Goal: Task Accomplishment & Management: Complete application form

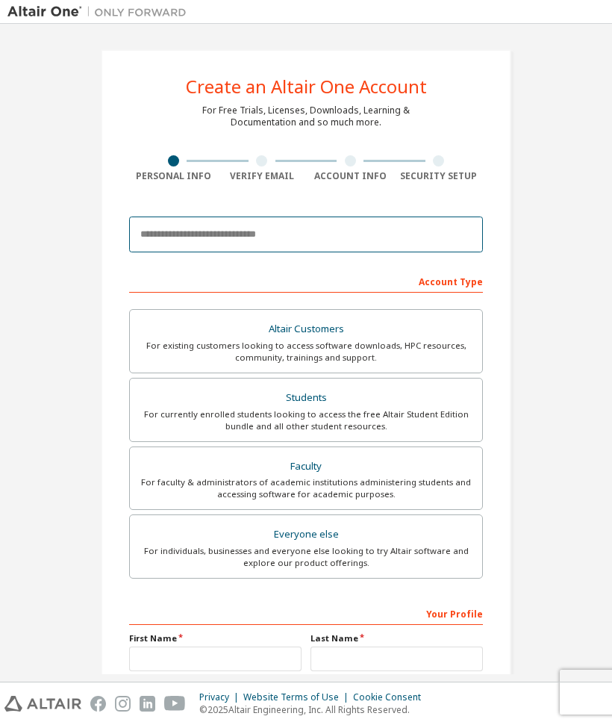
click at [380, 231] on input "email" at bounding box center [306, 234] width 354 height 36
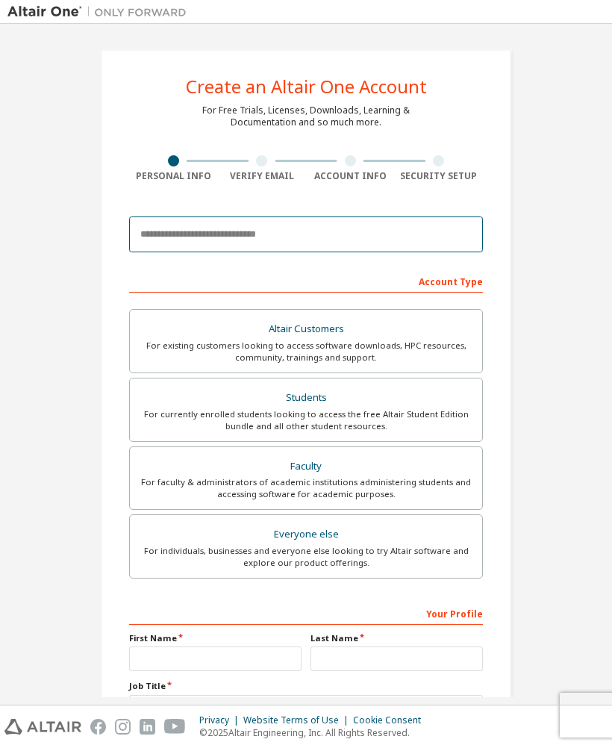
scroll to position [56, 0]
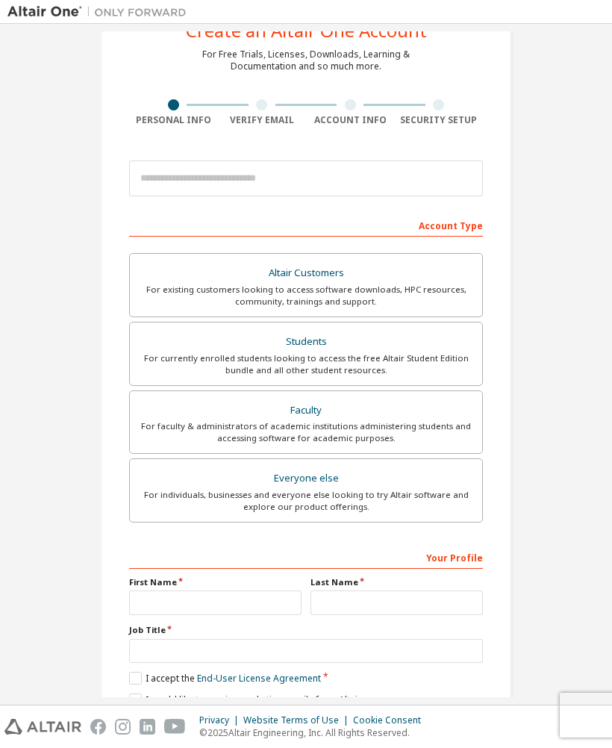
click at [604, 226] on div "Create an Altair One Account For Free Trials, Licenses, Downloads, Learning & D…" at bounding box center [305, 370] width 597 height 791
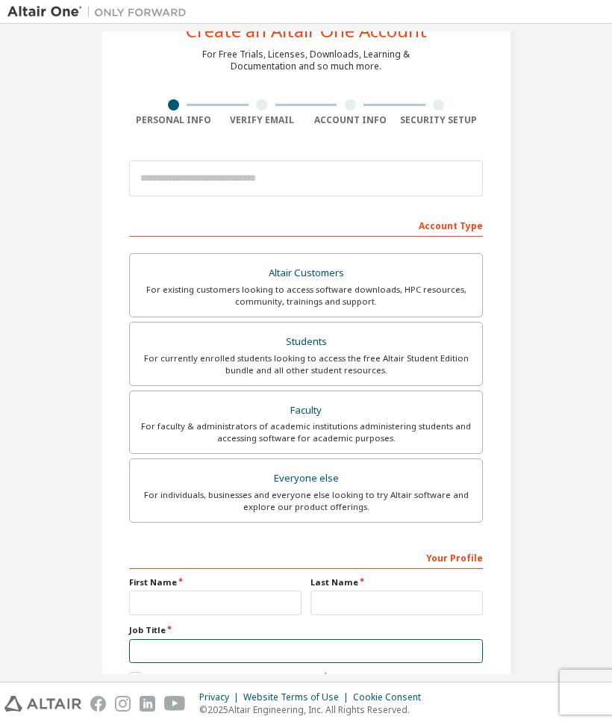
click at [453, 645] on input "text" at bounding box center [306, 651] width 354 height 25
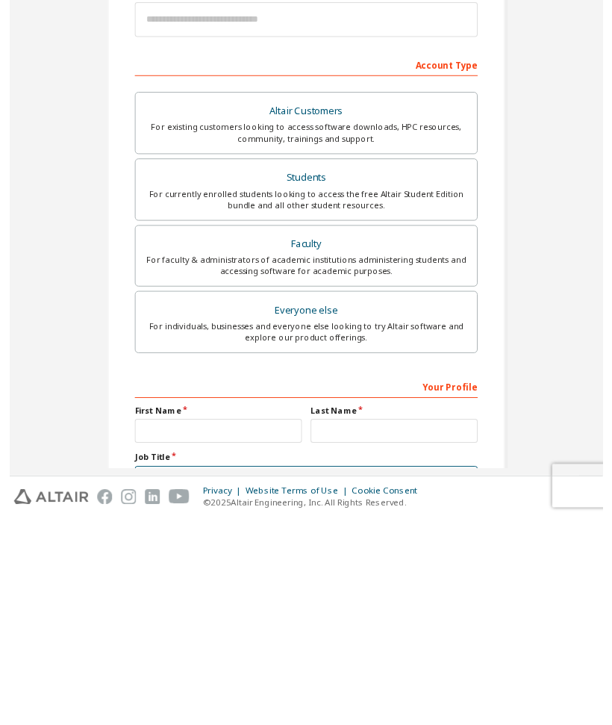
scroll to position [0, 0]
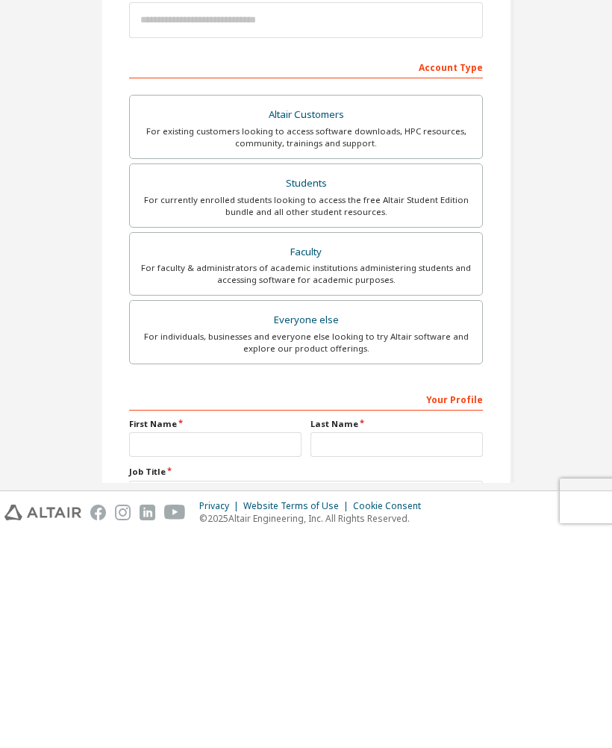
click at [336, 408] on div "For currently enrolled students looking to access the free Altair Student Editi…" at bounding box center [306, 420] width 334 height 24
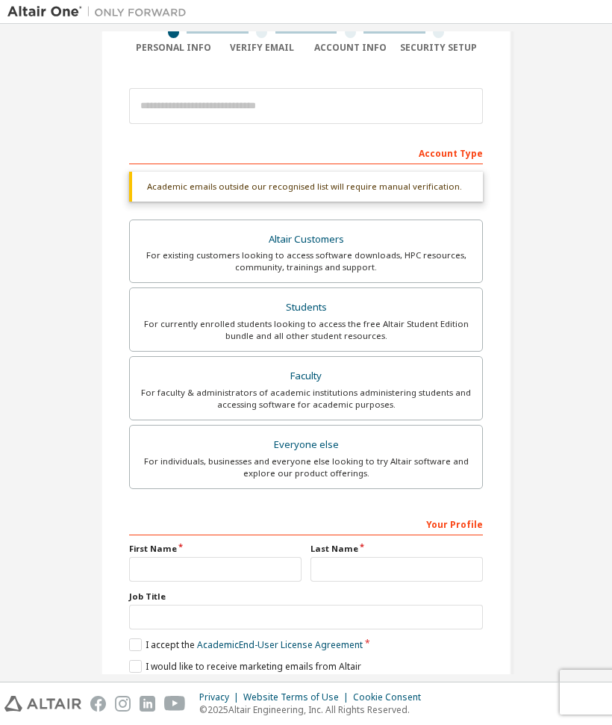
scroll to position [128, 0]
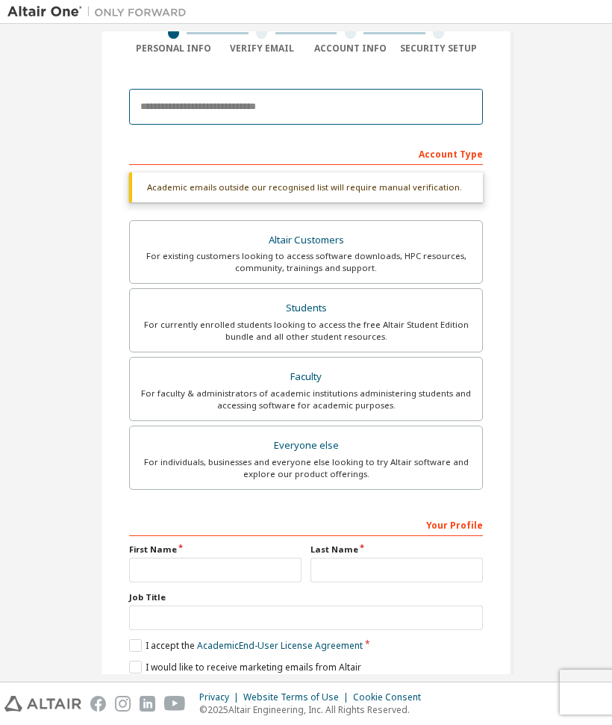
click at [161, 114] on input "email" at bounding box center [306, 107] width 354 height 36
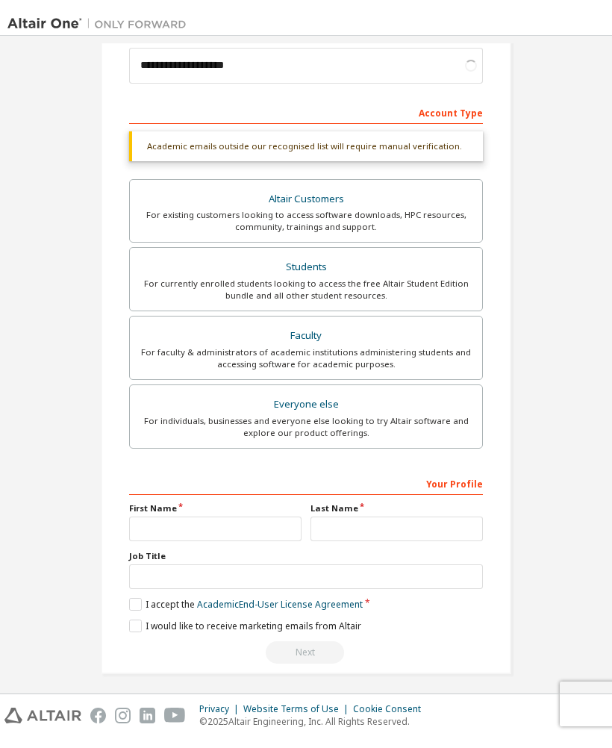
scroll to position [183, 0]
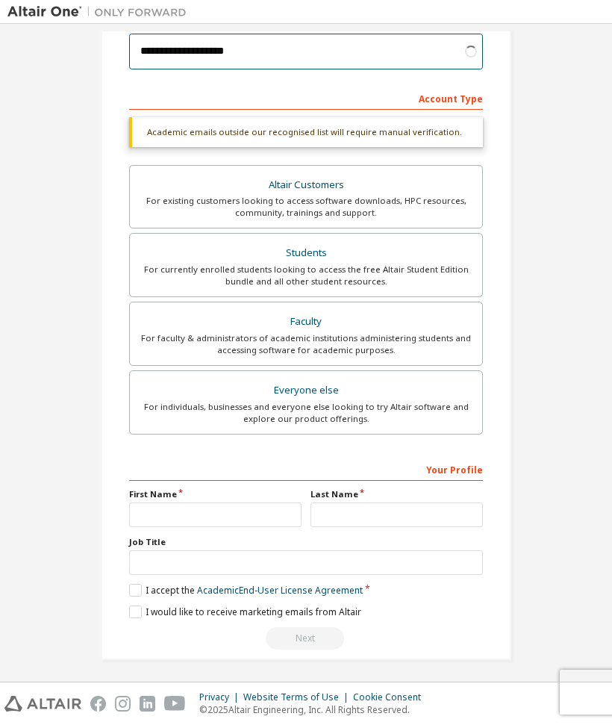
type input "**********"
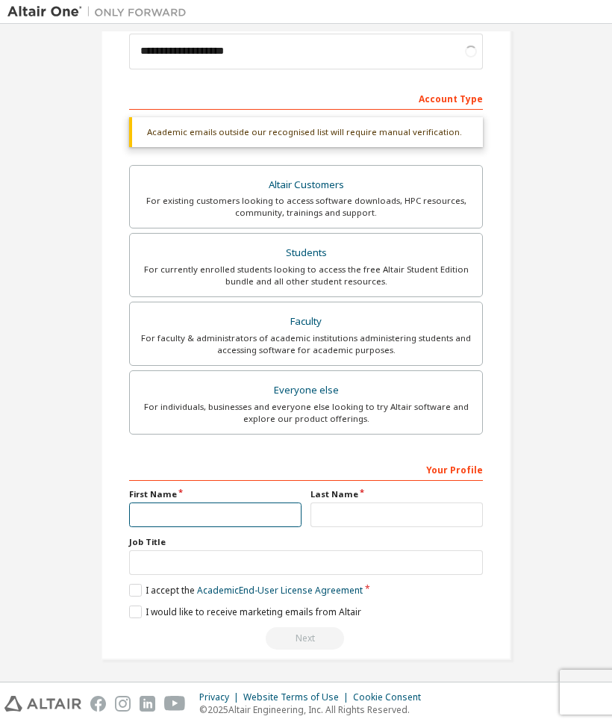
click at [234, 524] on input "text" at bounding box center [215, 514] width 172 height 25
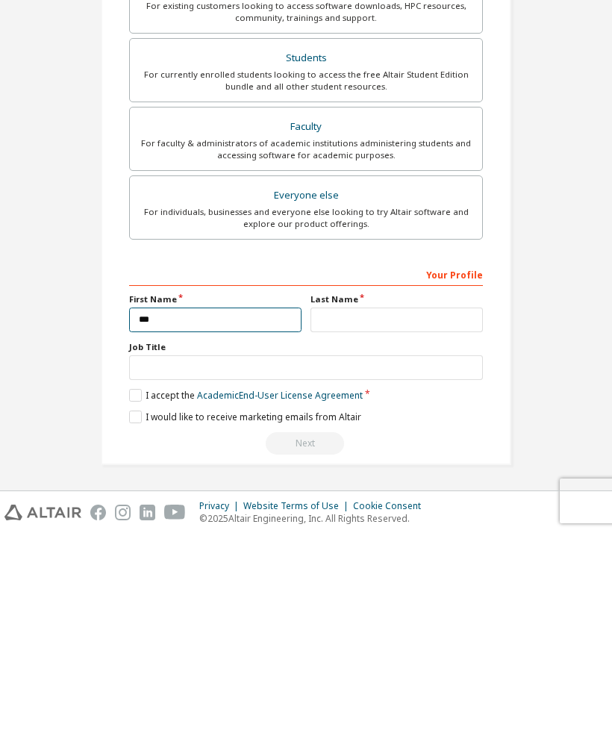
scroll to position [131, 0]
type input "*******"
click at [390, 522] on input "text" at bounding box center [397, 534] width 172 height 25
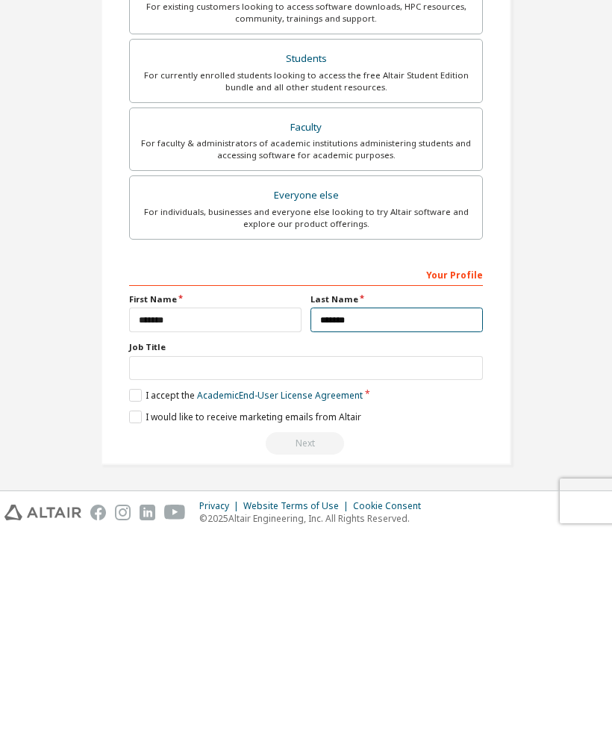
type input "*******"
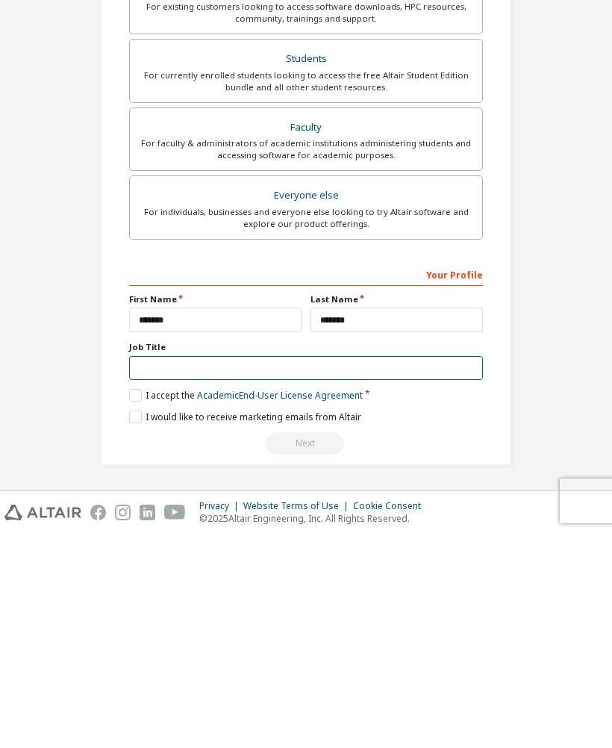
click at [325, 570] on input "text" at bounding box center [306, 582] width 354 height 25
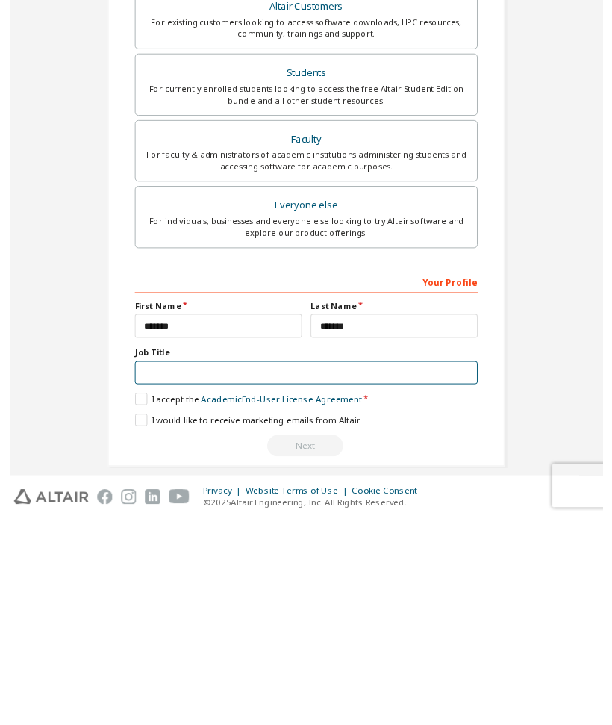
scroll to position [110, 0]
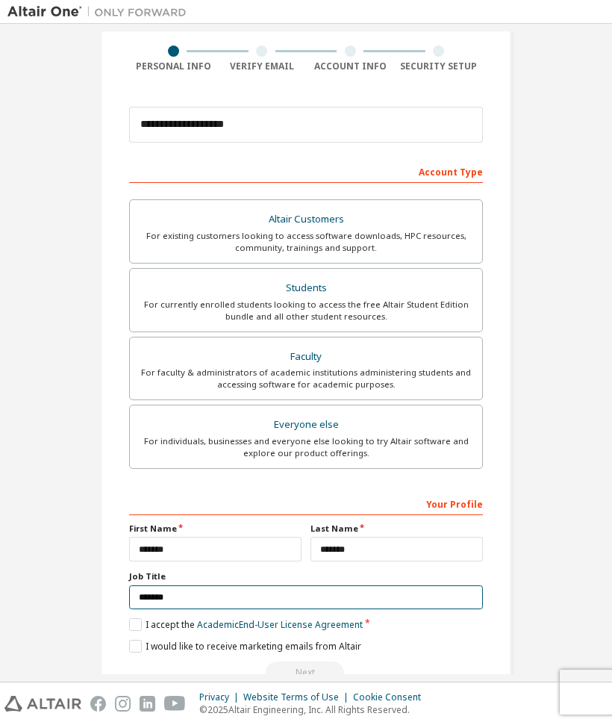
type input "*******"
click at [139, 625] on label "I accept the Academic End-User License Agreement" at bounding box center [246, 624] width 234 height 13
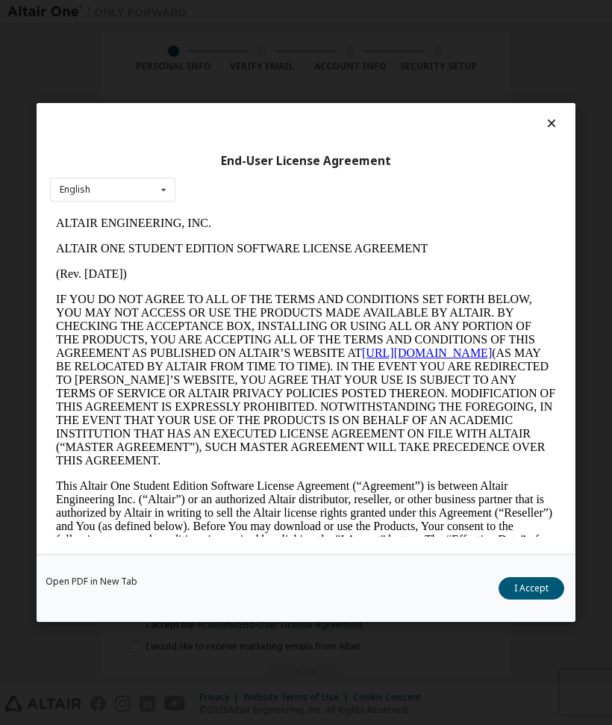
scroll to position [0, 0]
click at [558, 119] on icon at bounding box center [552, 122] width 16 height 13
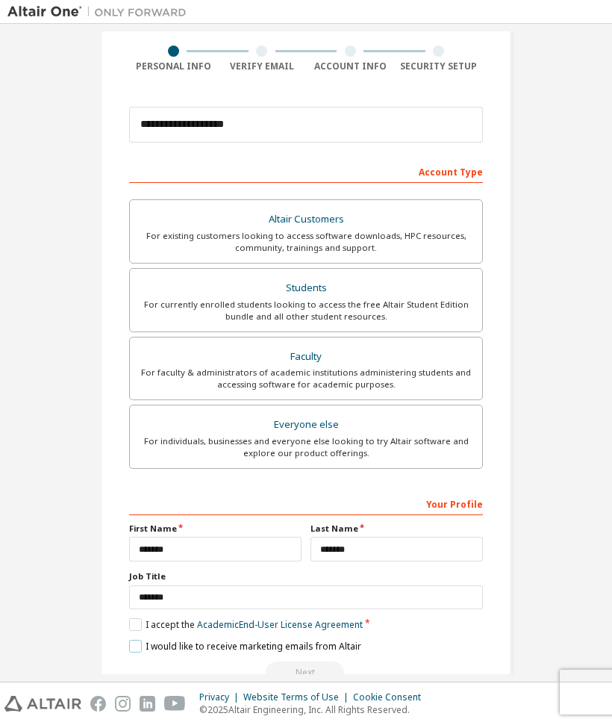
click at [142, 644] on label "I would like to receive marketing emails from Altair" at bounding box center [245, 646] width 232 height 13
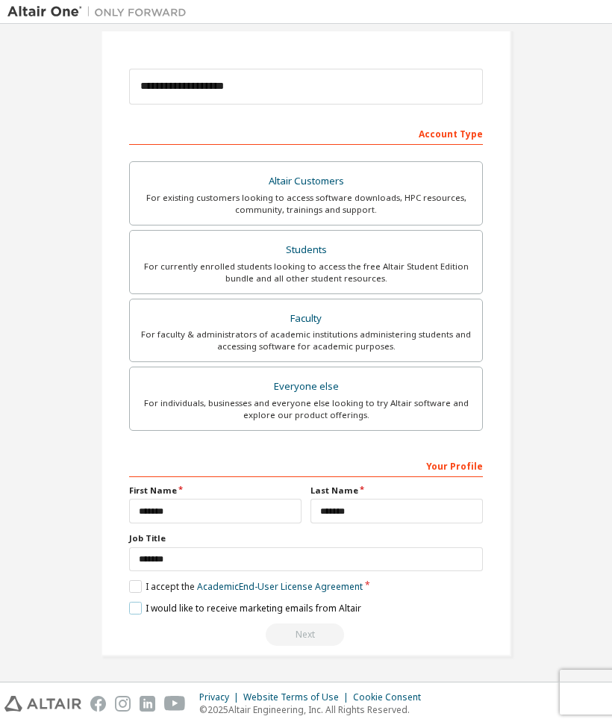
scroll to position [148, 0]
click at [131, 611] on label "I would like to receive marketing emails from Altair" at bounding box center [245, 608] width 232 height 13
click at [134, 586] on label "I accept the Academic End-User License Agreement" at bounding box center [246, 586] width 234 height 13
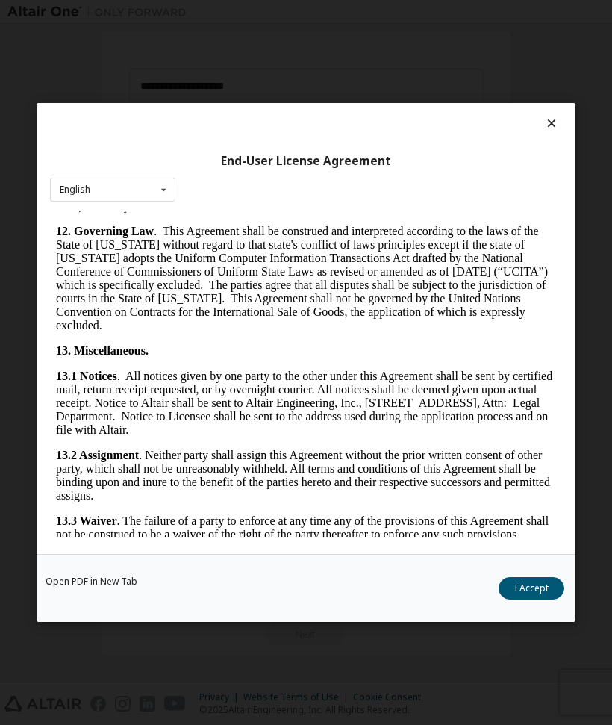
scroll to position [3333, 0]
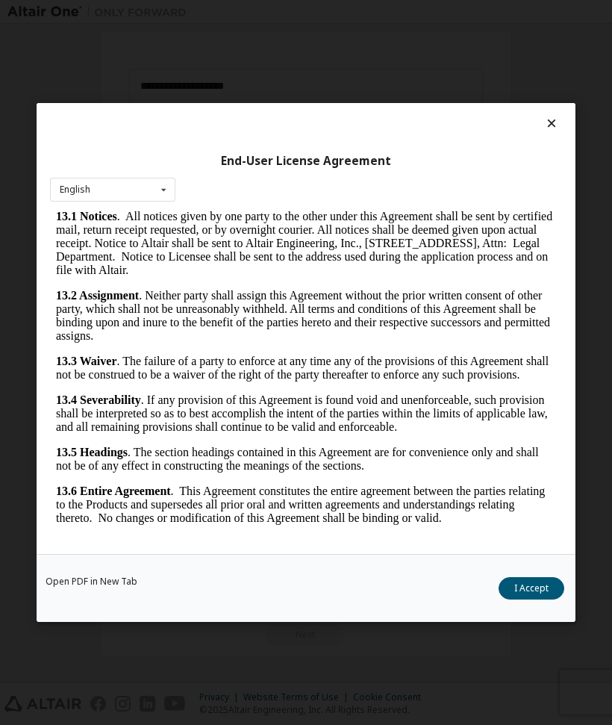
click at [541, 584] on button "I Accept" at bounding box center [532, 588] width 66 height 22
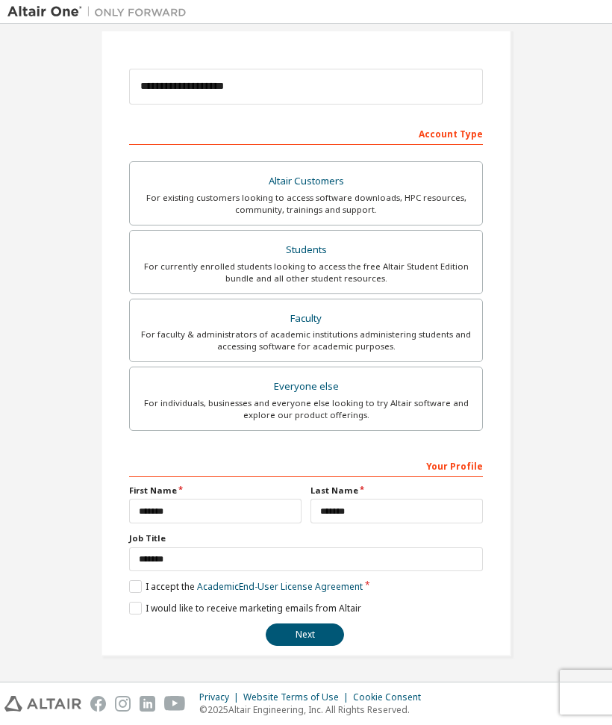
scroll to position [148, 0]
click at [313, 641] on button "Next" at bounding box center [305, 634] width 78 height 22
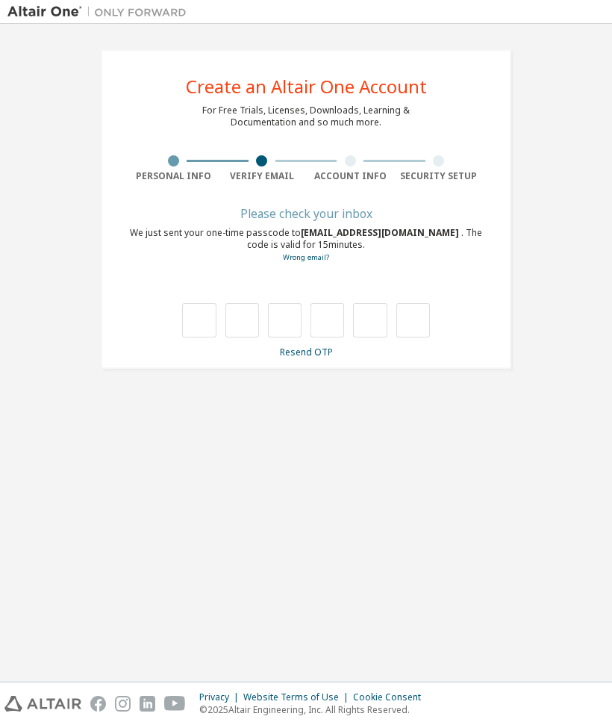
click at [206, 329] on input "text" at bounding box center [199, 320] width 34 height 34
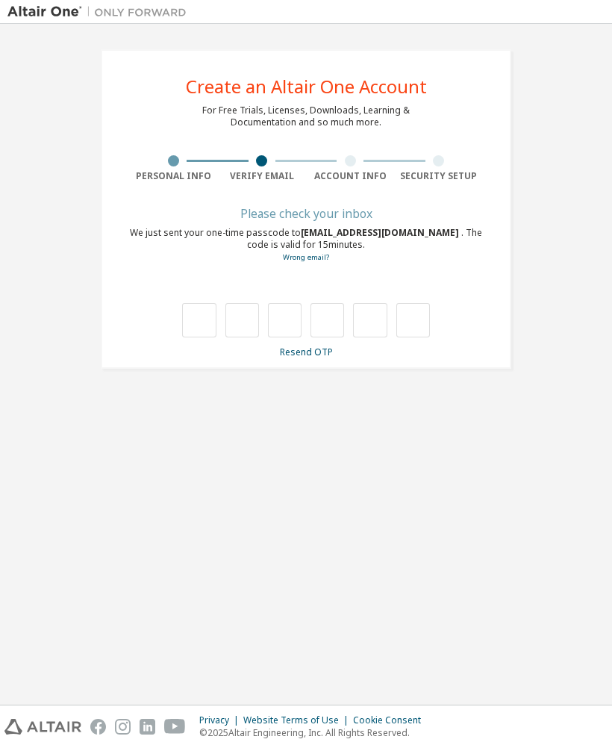
type input "*"
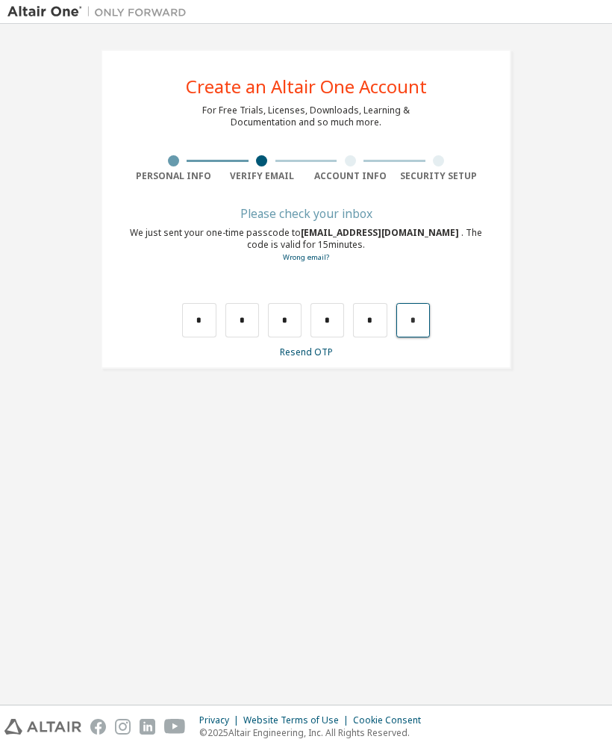
type input "*"
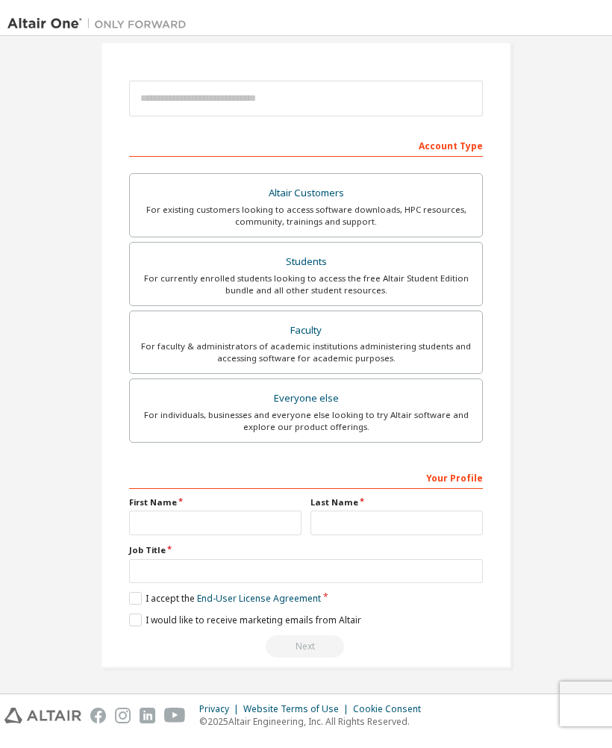
scroll to position [154, 0]
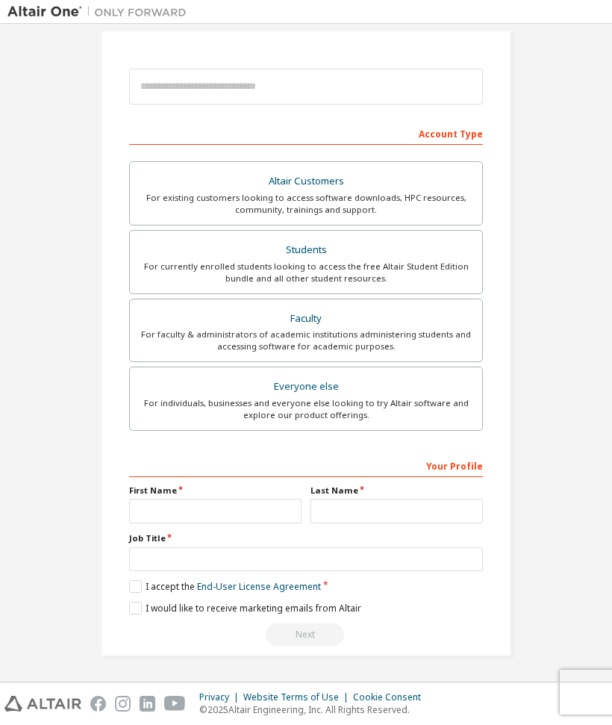
click at [343, 252] on div "Students" at bounding box center [306, 250] width 334 height 21
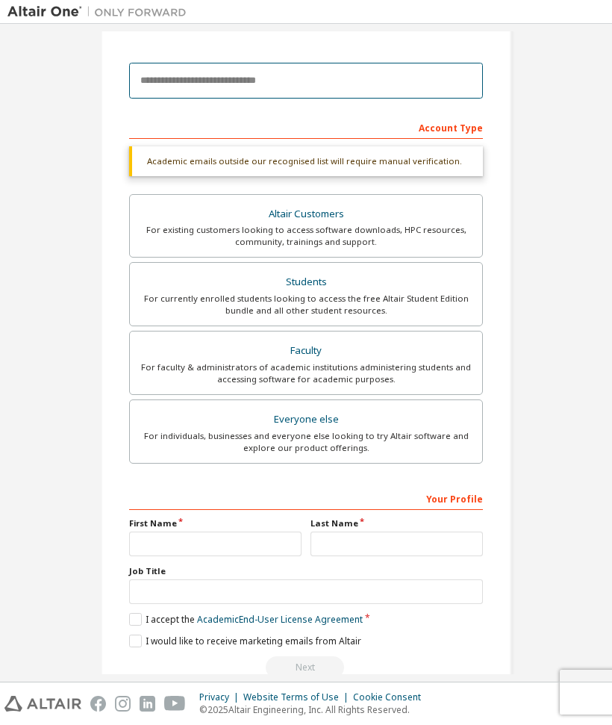
click at [315, 75] on input "email" at bounding box center [306, 81] width 354 height 36
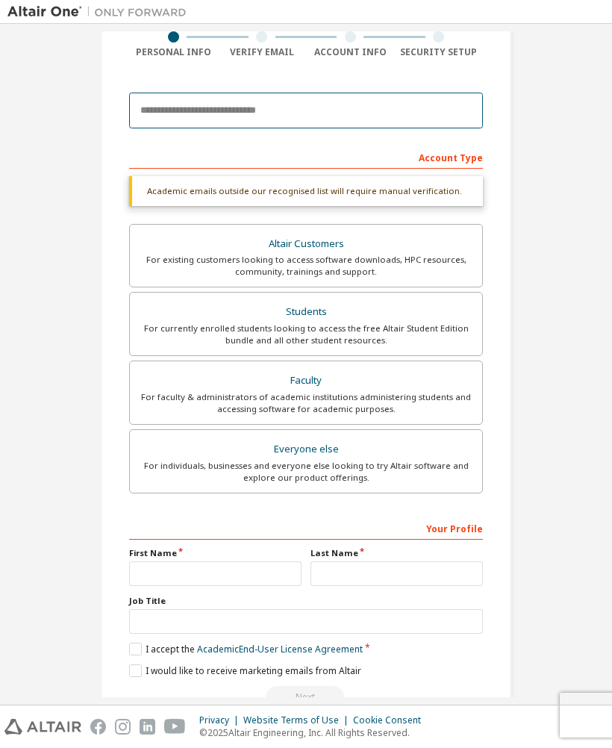
scroll to position [123, 0]
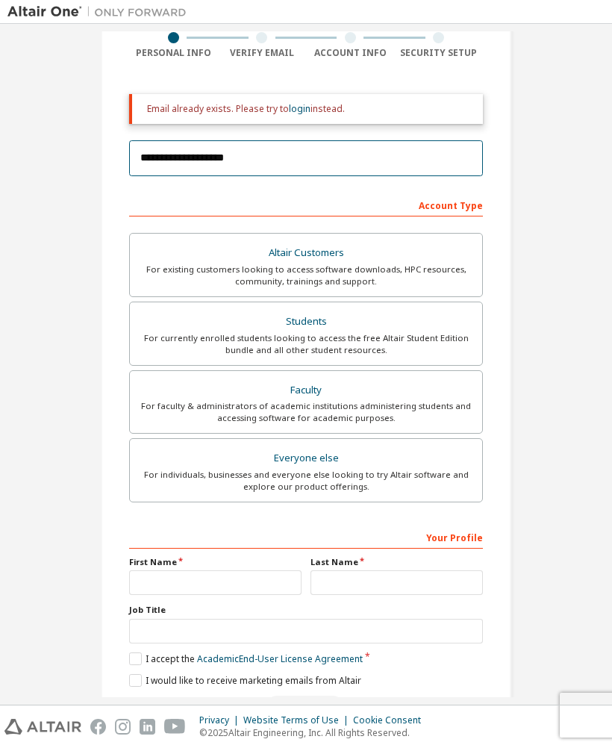
type input "**********"
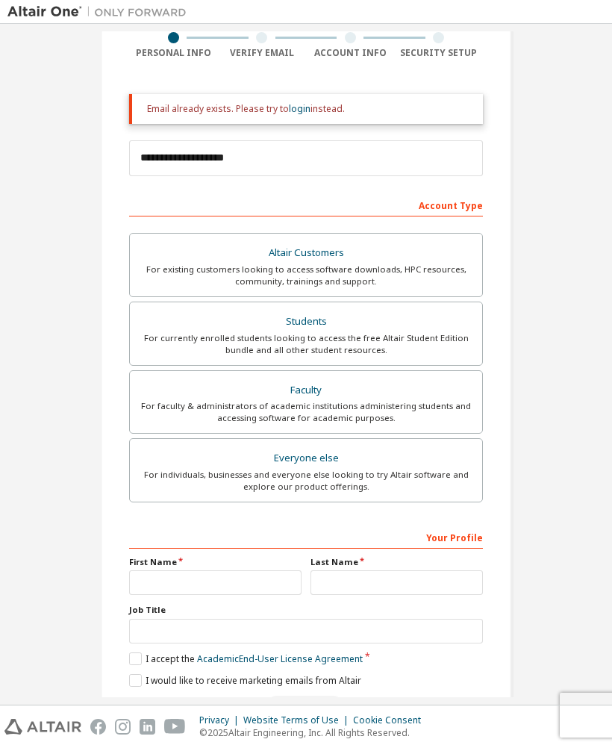
click at [305, 107] on link "login" at bounding box center [300, 108] width 22 height 13
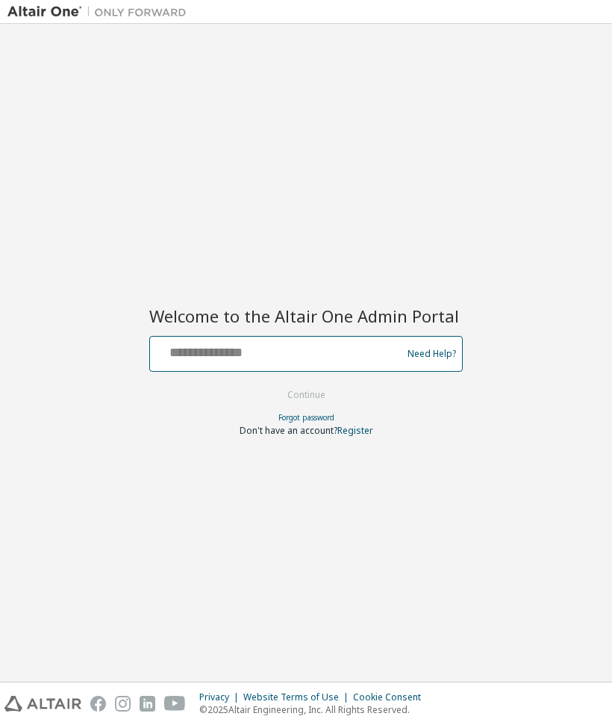
click at [320, 346] on input "text" at bounding box center [278, 351] width 244 height 22
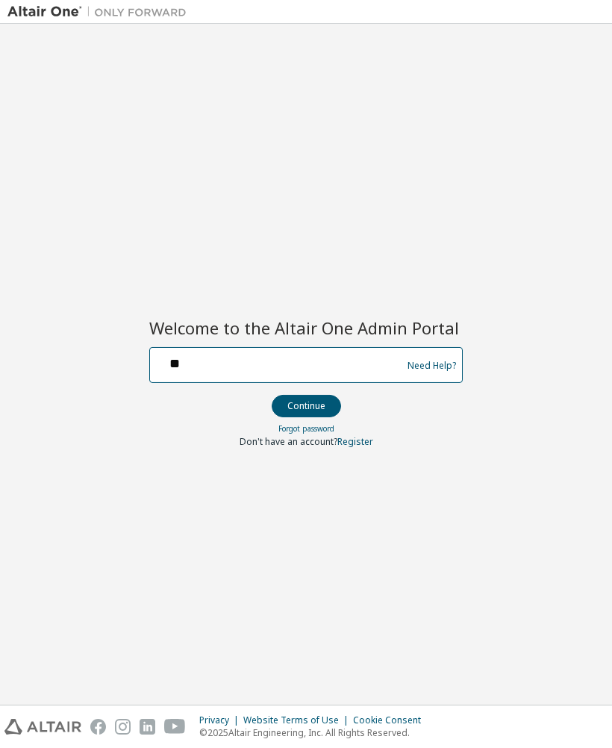
type input "*"
type input "**********"
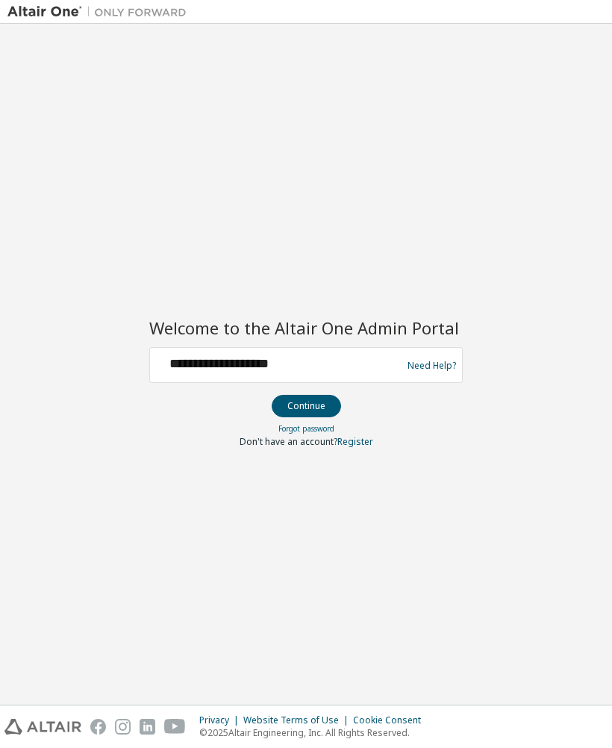
click at [314, 407] on button "Continue" at bounding box center [306, 406] width 69 height 22
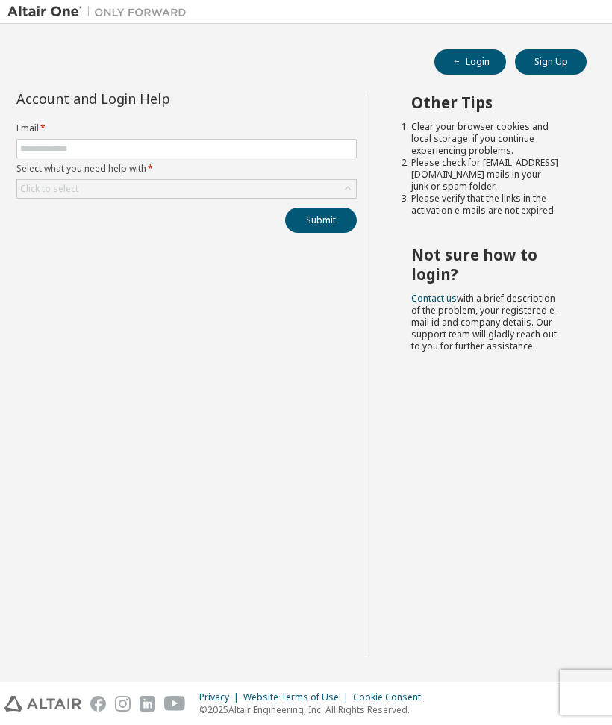
click at [230, 194] on div "Click to select" at bounding box center [186, 189] width 339 height 18
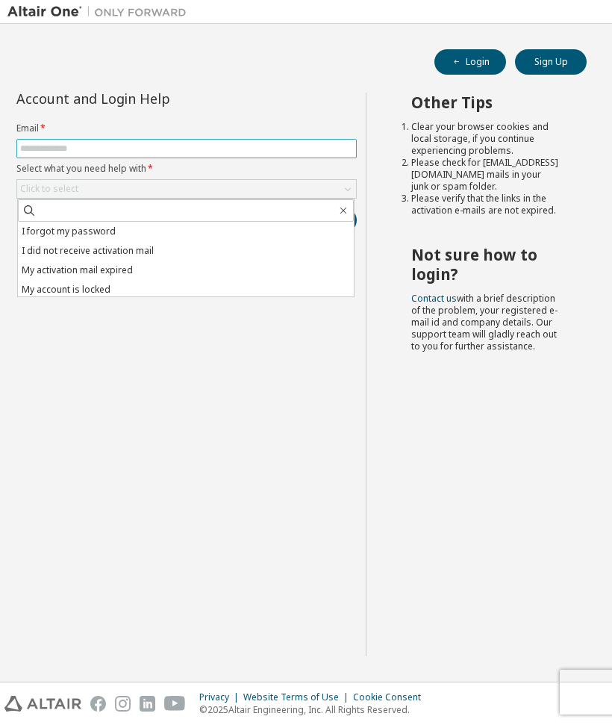
click at [222, 149] on input "text" at bounding box center [186, 149] width 333 height 12
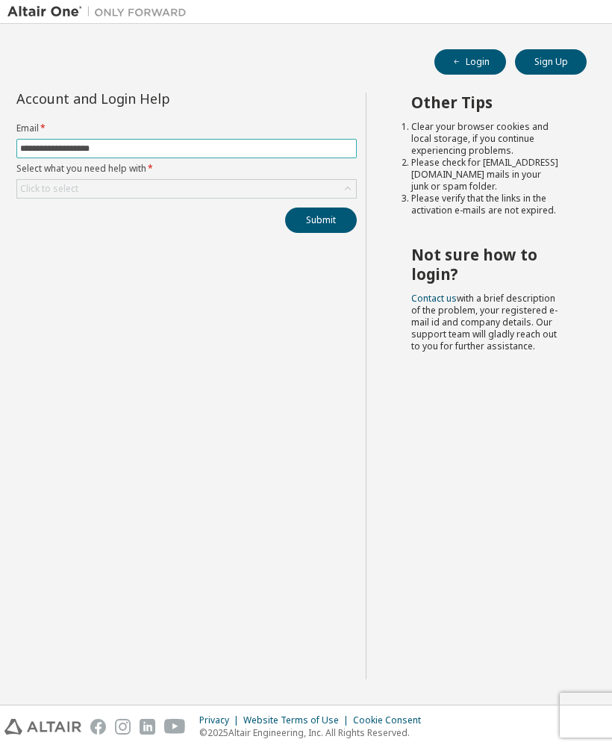
type input "**********"
click at [175, 196] on div "Click to select" at bounding box center [186, 189] width 339 height 18
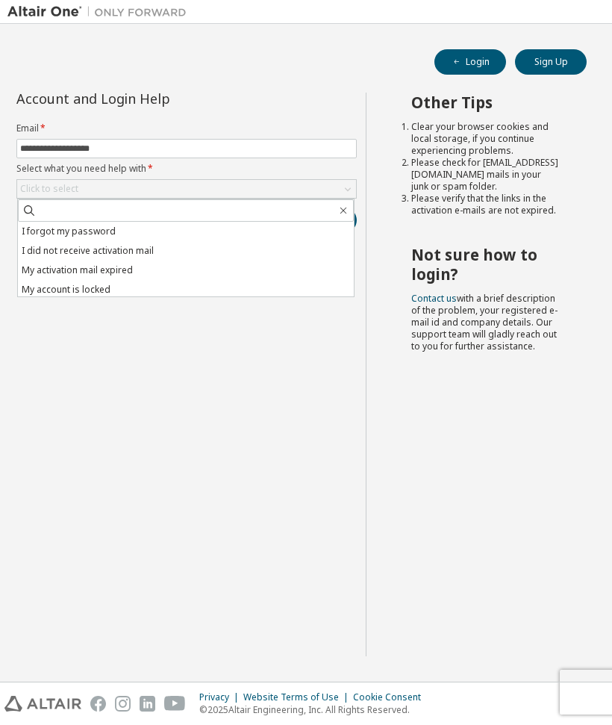
click at [125, 231] on li "I forgot my password" at bounding box center [186, 231] width 336 height 19
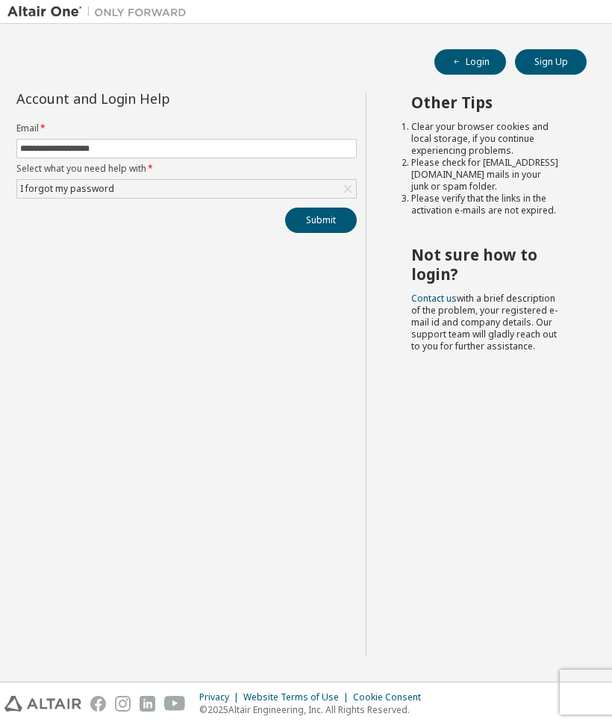
click at [327, 222] on button "Submit" at bounding box center [321, 220] width 72 height 25
